Goal: Task Accomplishment & Management: Manage account settings

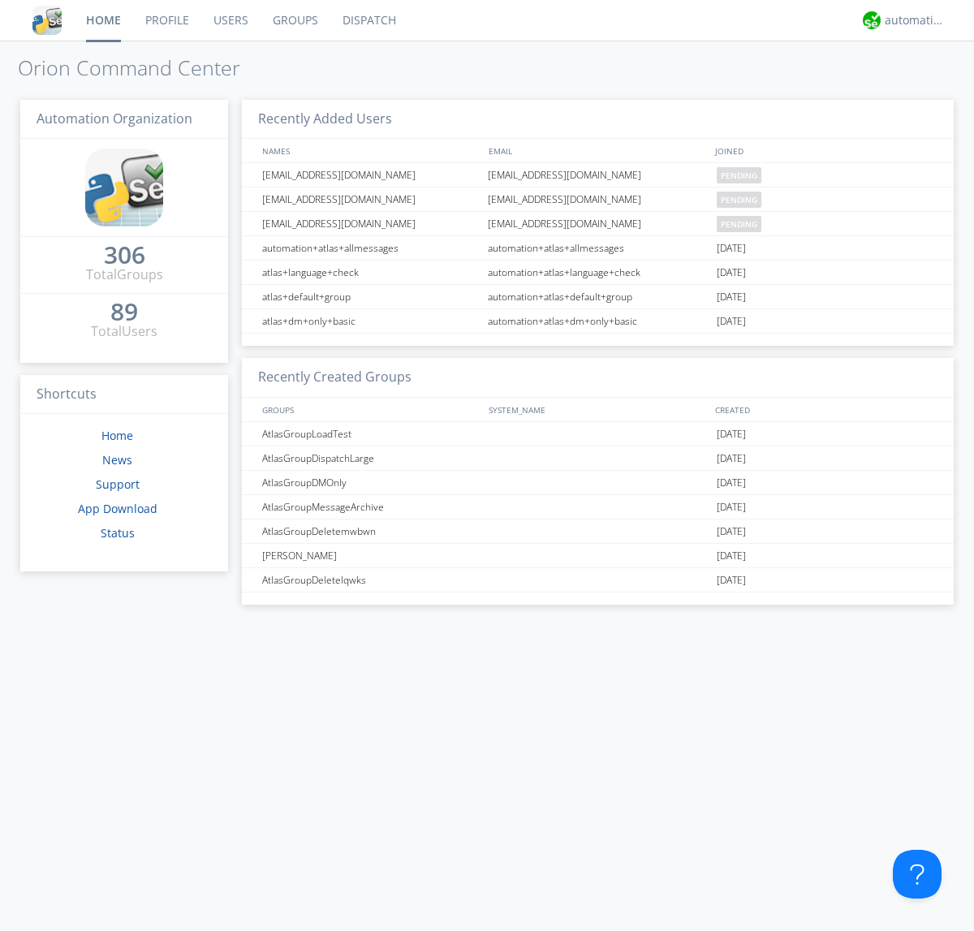
click at [230, 20] on link "Users" at bounding box center [230, 20] width 59 height 41
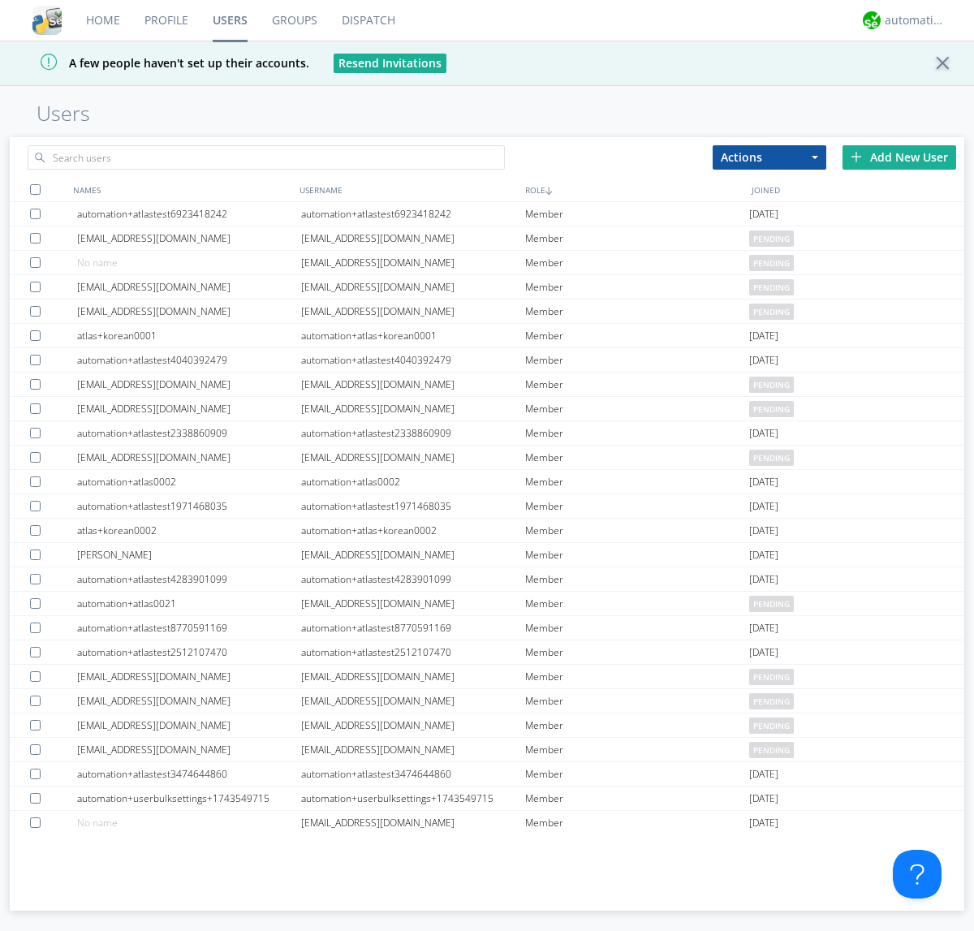
click at [899, 157] on div "Add New User" at bounding box center [900, 157] width 114 height 24
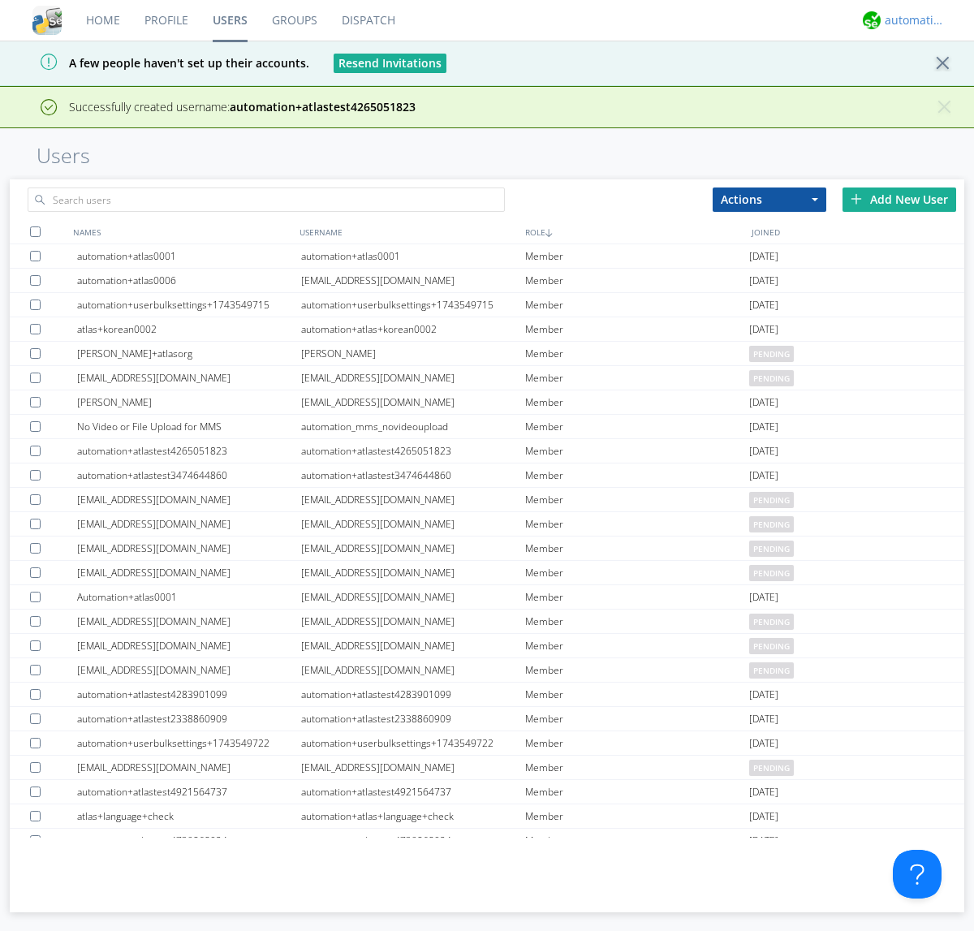
click at [911, 20] on div "automation+atlas" at bounding box center [915, 20] width 61 height 16
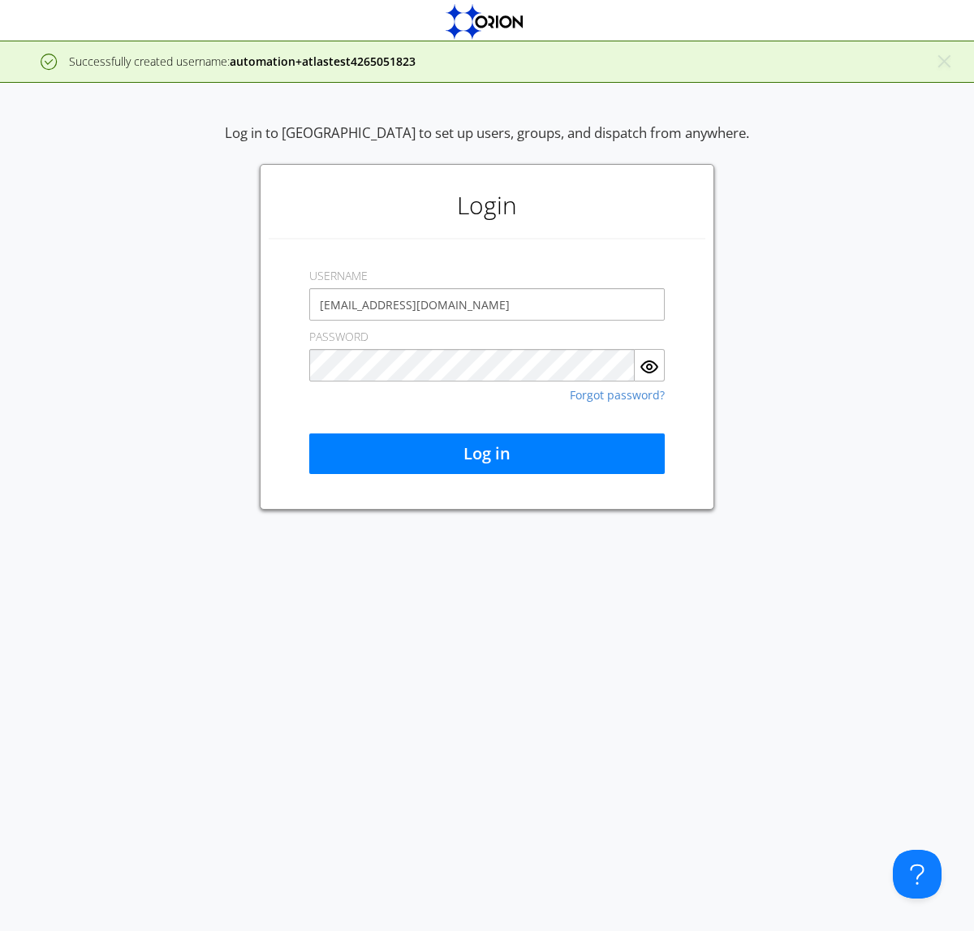
type input "[EMAIL_ADDRESS][DOMAIN_NAME]"
click at [487, 454] on button "Log in" at bounding box center [487, 453] width 356 height 41
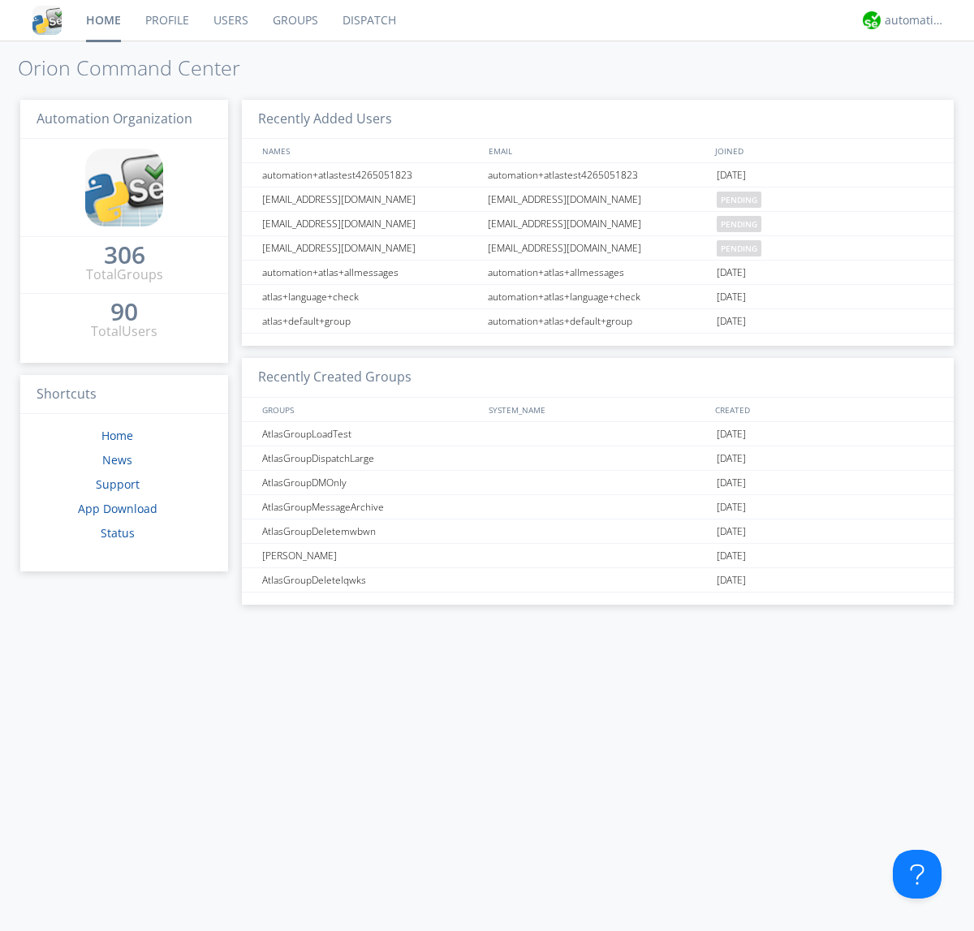
click at [230, 20] on link "Users" at bounding box center [230, 20] width 59 height 41
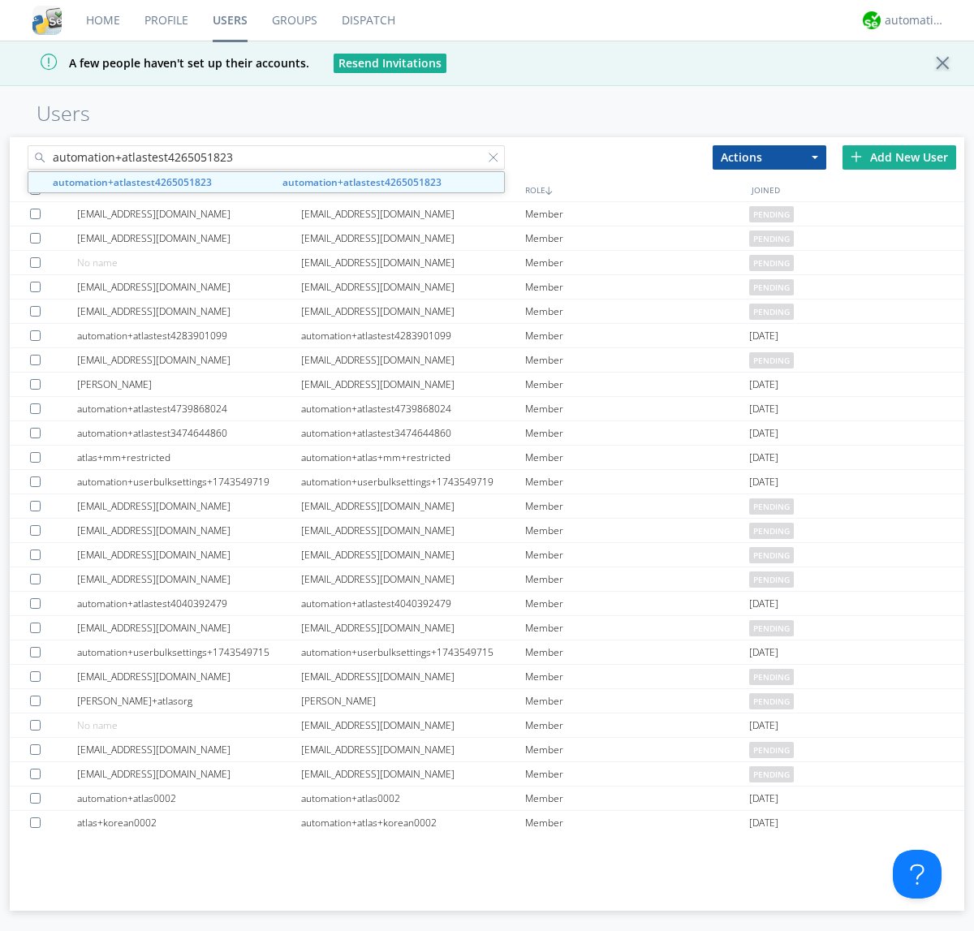
type input "automation+atlastest4265051823"
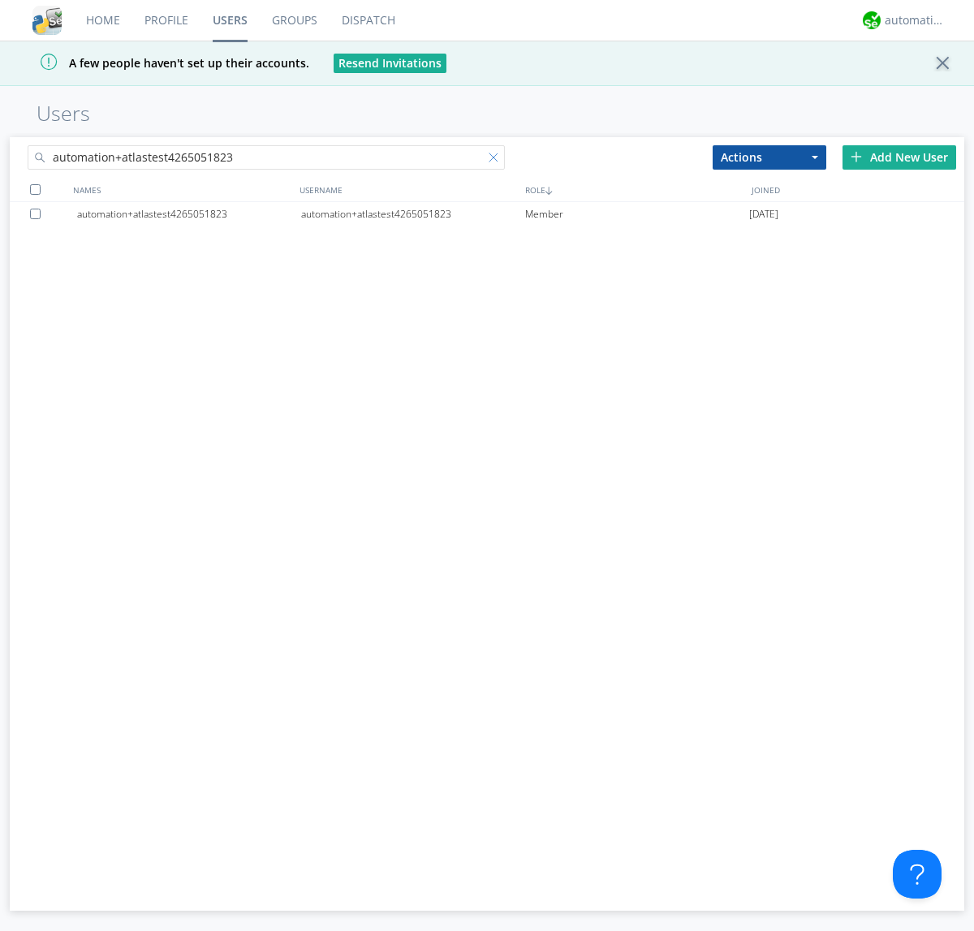
click at [497, 160] on div at bounding box center [497, 161] width 16 height 16
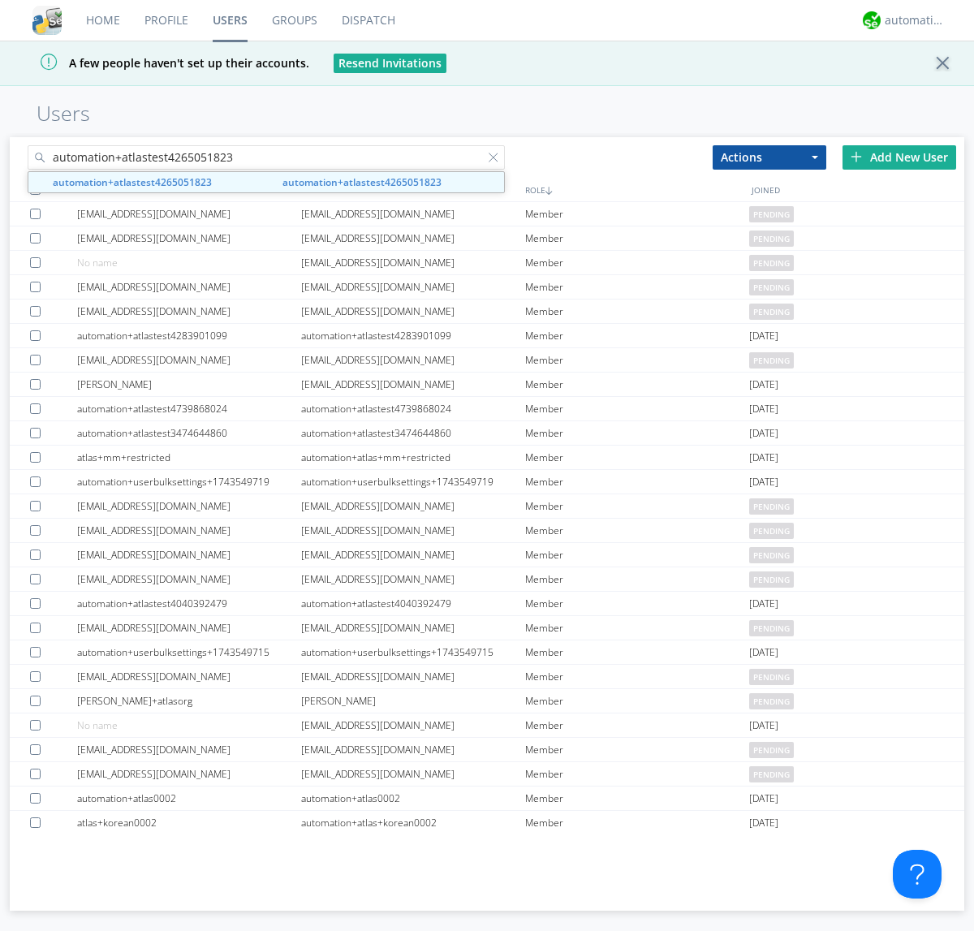
type input "automation+atlastest4265051823"
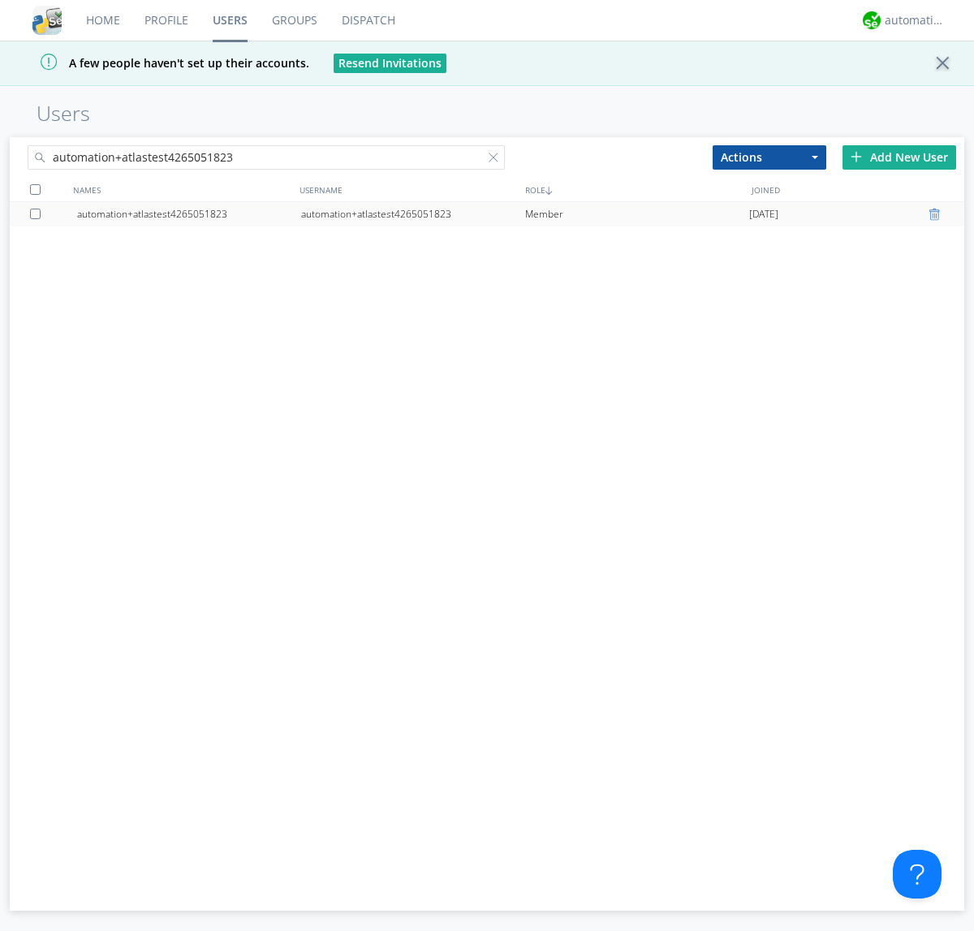
click at [937, 214] on div at bounding box center [937, 214] width 16 height 13
click at [911, 20] on div "automation+atlas" at bounding box center [915, 20] width 61 height 16
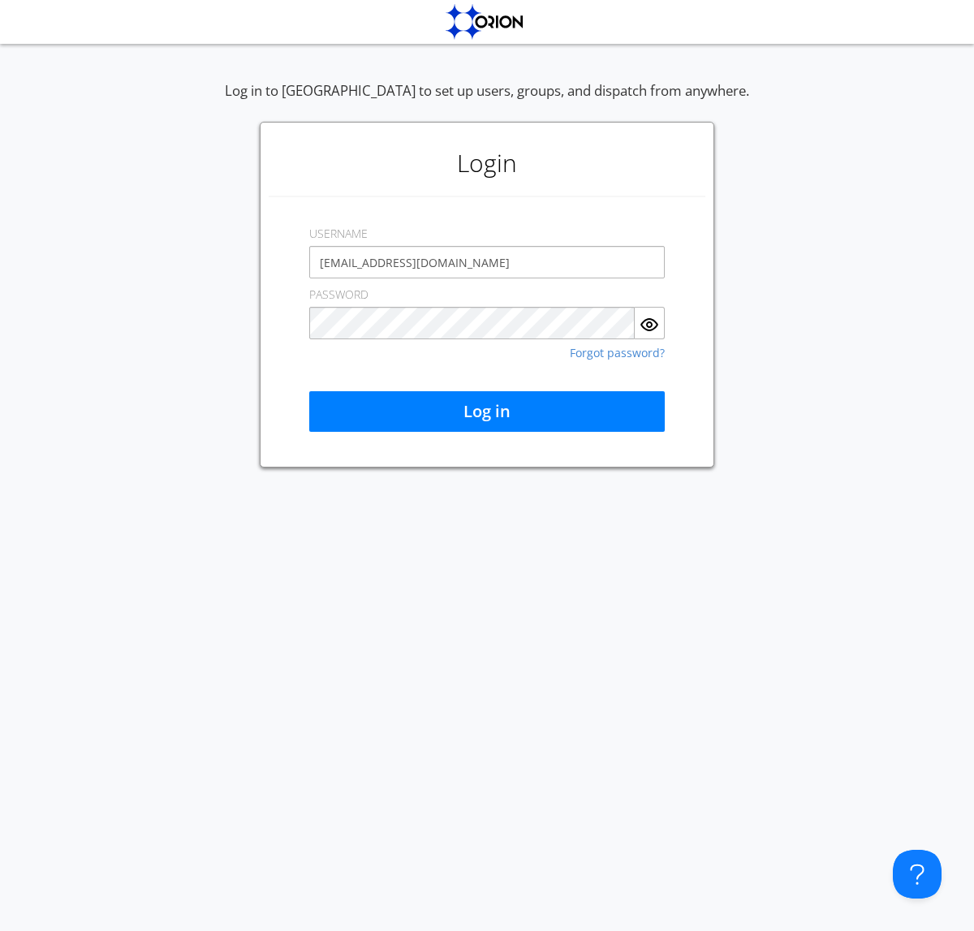
type input "[EMAIL_ADDRESS][DOMAIN_NAME]"
click at [487, 412] on button "Log in" at bounding box center [487, 411] width 356 height 41
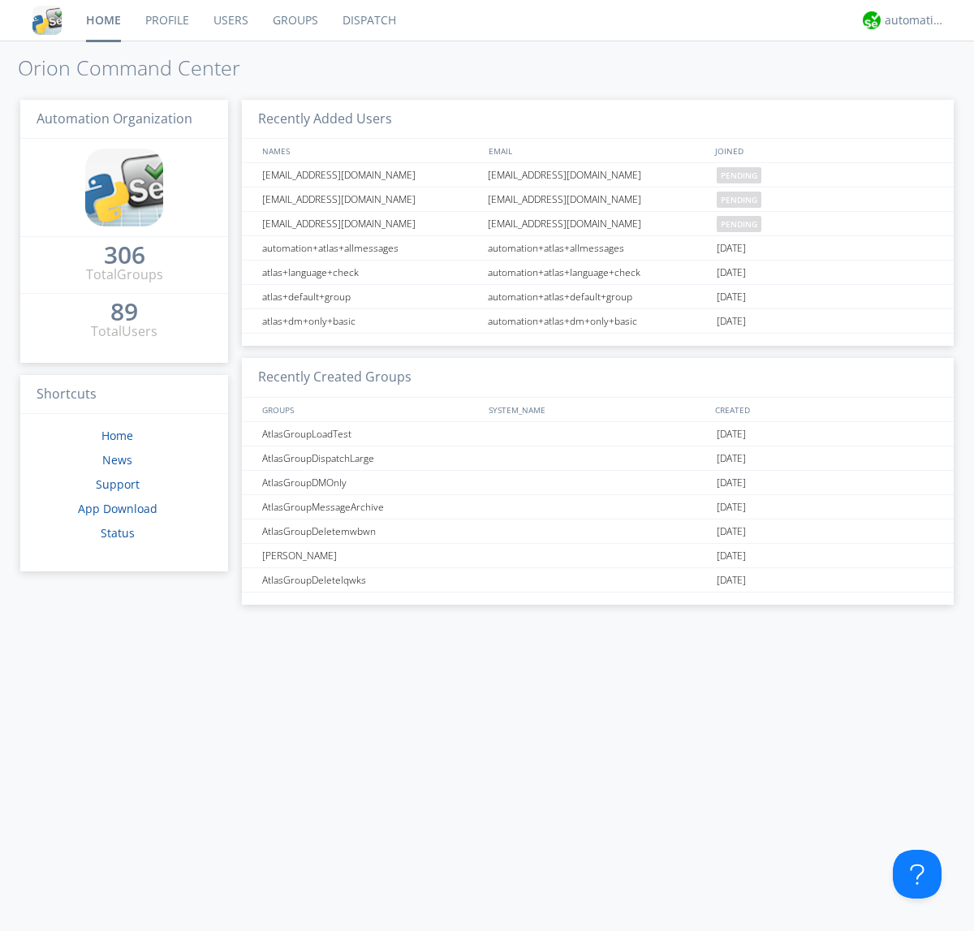
click at [230, 20] on link "Users" at bounding box center [230, 20] width 59 height 41
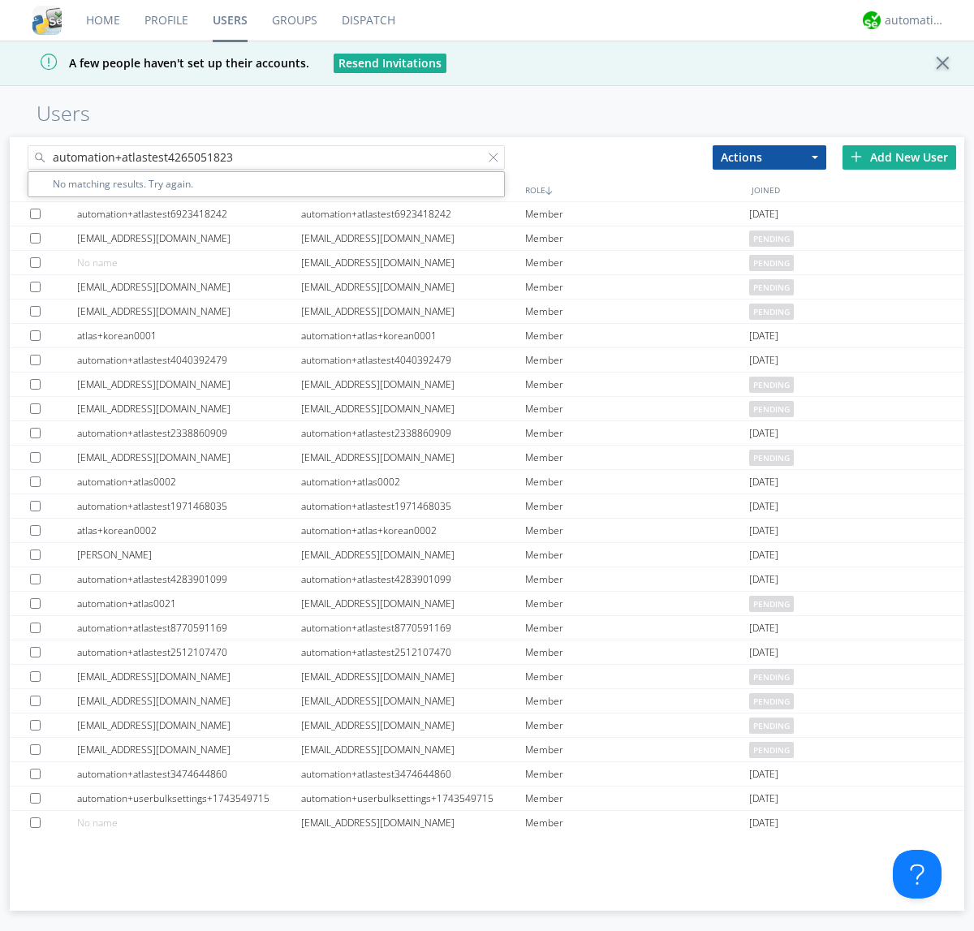
type input "automation+atlastest4265051823"
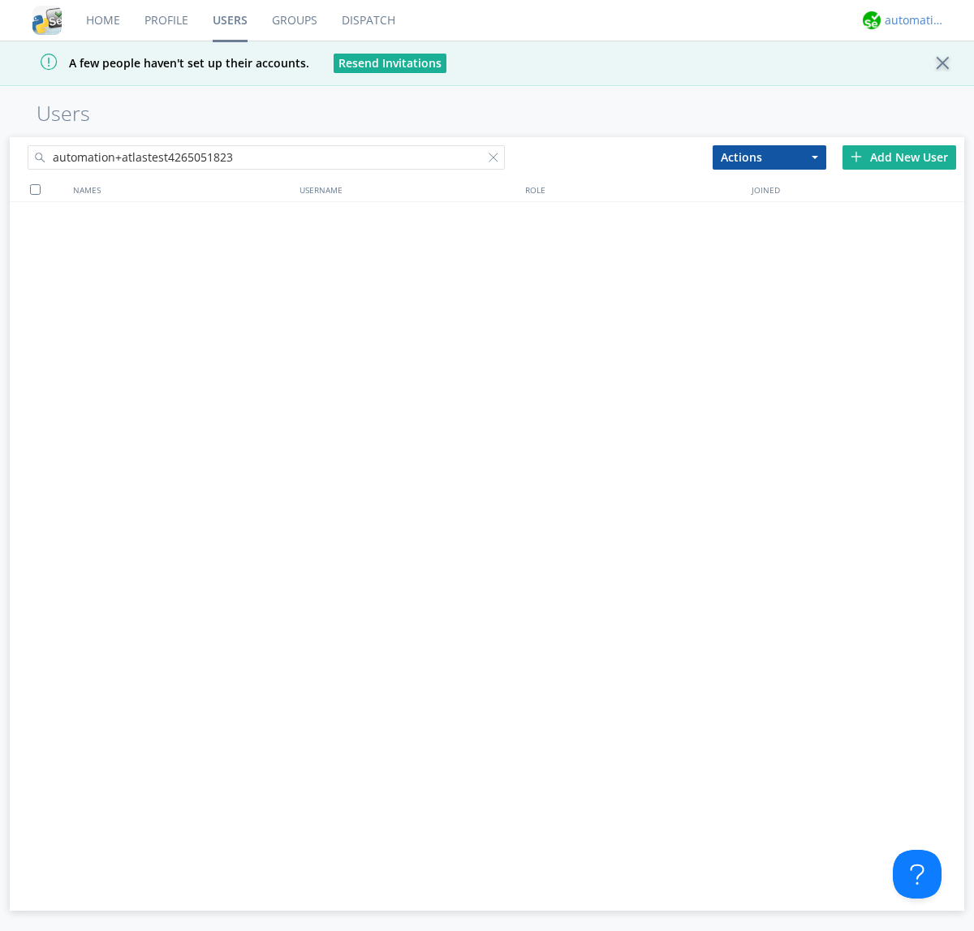
click at [911, 20] on div "automation+atlas" at bounding box center [915, 20] width 61 height 16
